Goal: Task Accomplishment & Management: Use online tool/utility

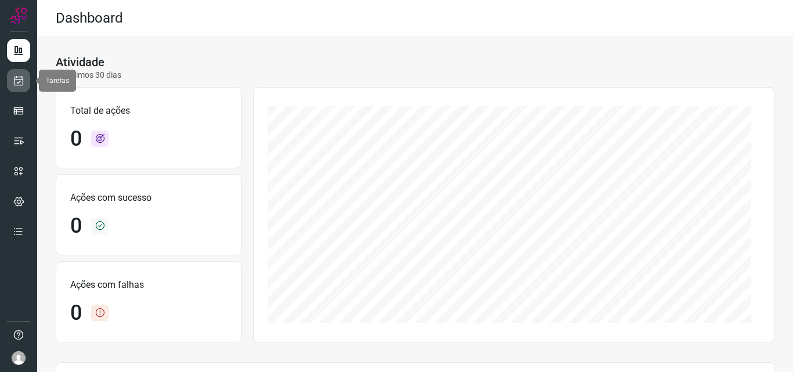
click at [10, 87] on link at bounding box center [18, 80] width 23 height 23
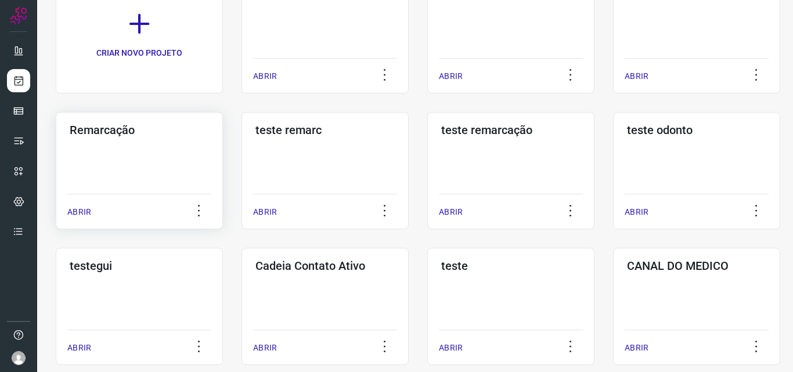
click at [241, 156] on div "Remarcação ABRIR" at bounding box center [324, 170] width 167 height 117
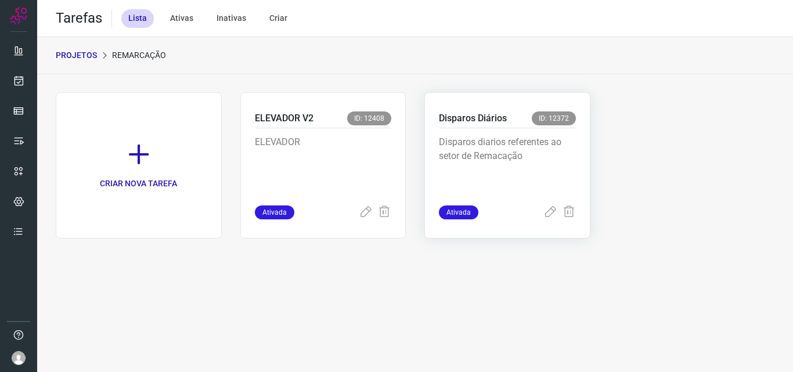
click at [518, 151] on p "Disparos diarios referentes ao setor de Remacação" at bounding box center [507, 164] width 137 height 58
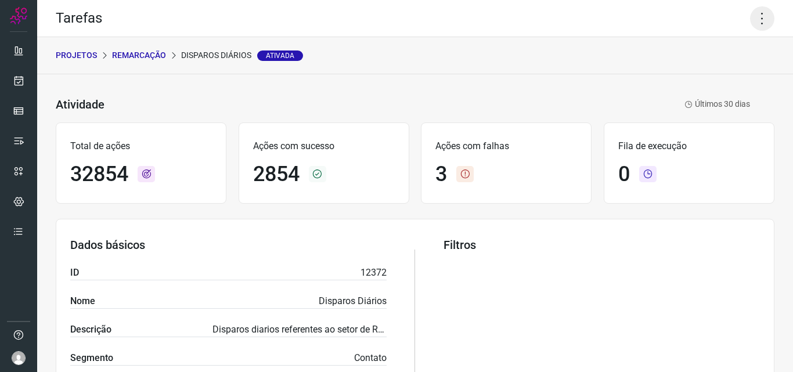
click at [753, 20] on icon at bounding box center [762, 18] width 24 height 24
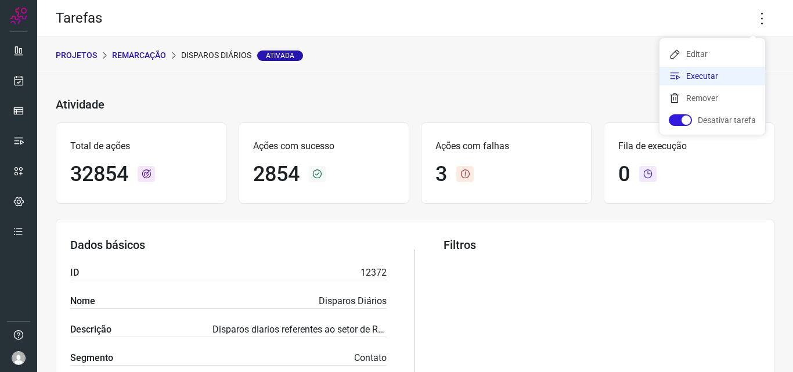
click at [706, 77] on li "Executar" at bounding box center [712, 76] width 106 height 19
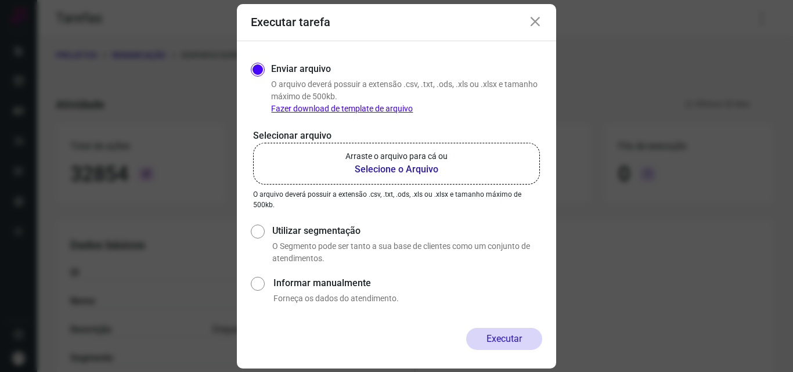
click at [397, 169] on b "Selecione o Arquivo" at bounding box center [396, 169] width 102 height 14
click at [0, 0] on input "Arraste o arquivo para cá ou Selecione o Arquivo" at bounding box center [0, 0] width 0 height 0
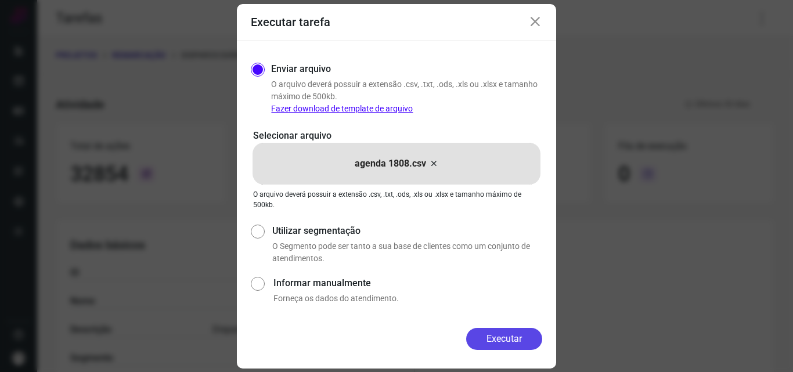
click at [523, 338] on button "Executar" at bounding box center [504, 339] width 76 height 22
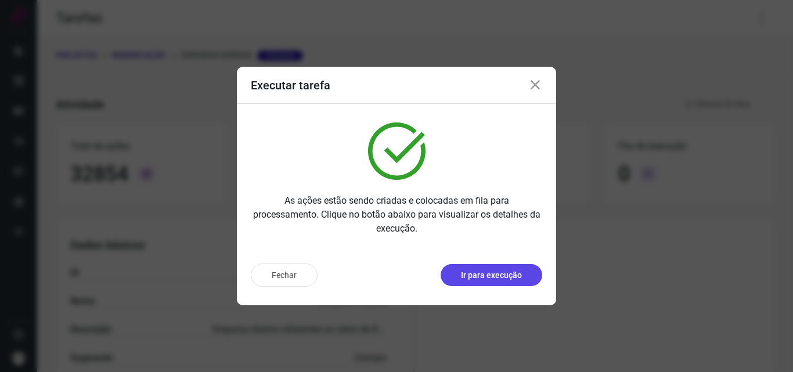
click at [483, 272] on p "Ir para execução" at bounding box center [491, 275] width 61 height 12
